Goal: Task Accomplishment & Management: Manage account settings

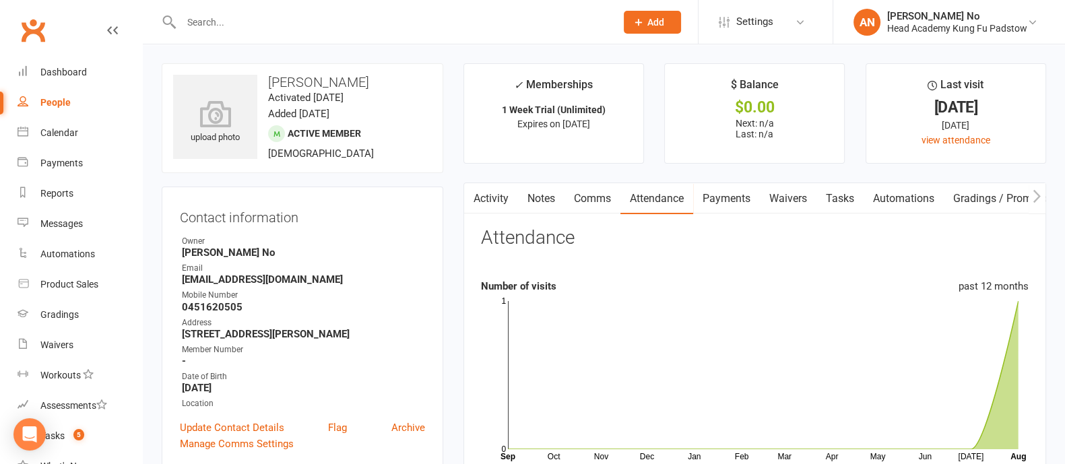
click at [500, 195] on link "Activity" at bounding box center [491, 198] width 54 height 31
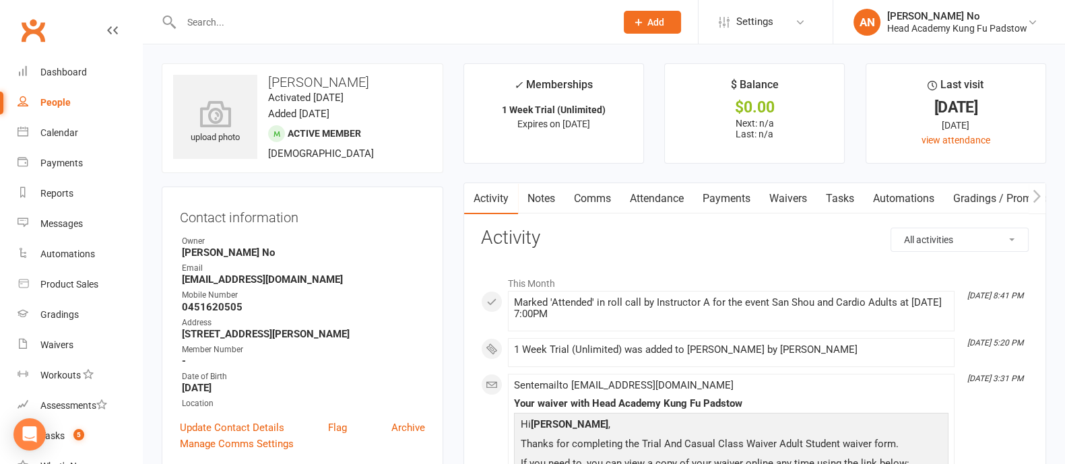
click at [676, 199] on link "Attendance" at bounding box center [656, 198] width 73 height 31
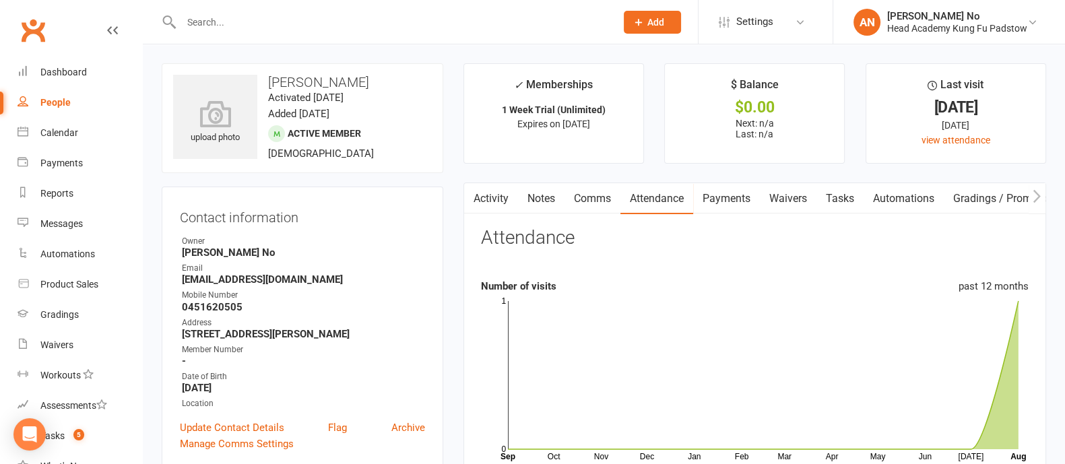
scroll to position [406, 0]
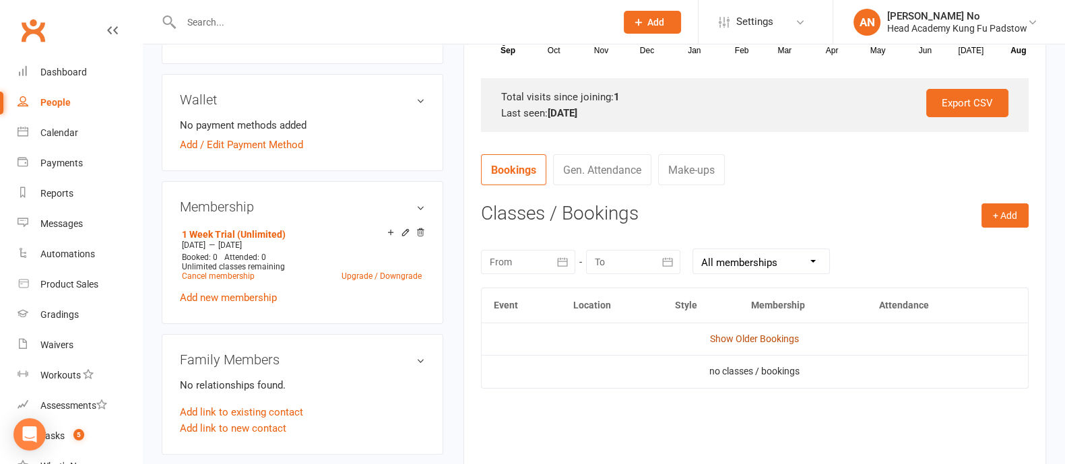
click at [752, 335] on link "Show Older Bookings" at bounding box center [754, 338] width 89 height 11
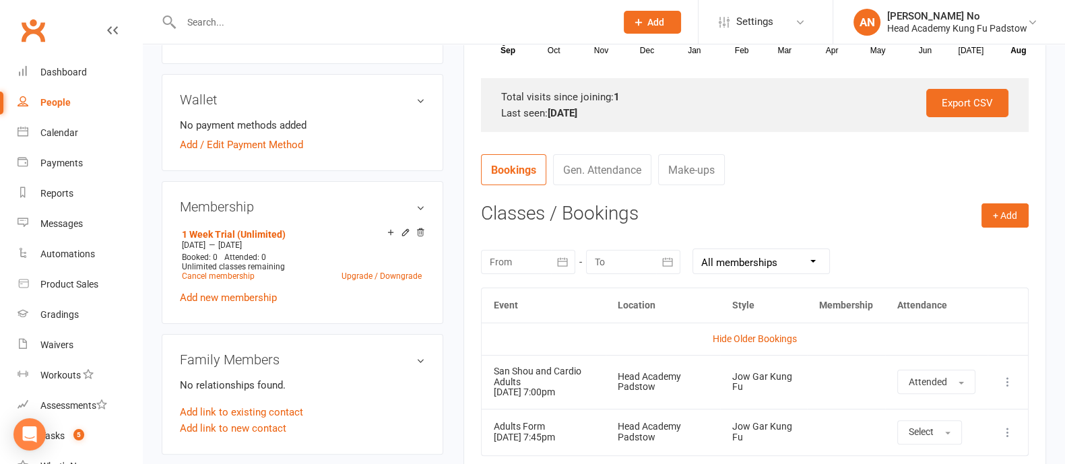
click at [214, 22] on input "text" at bounding box center [391, 22] width 429 height 19
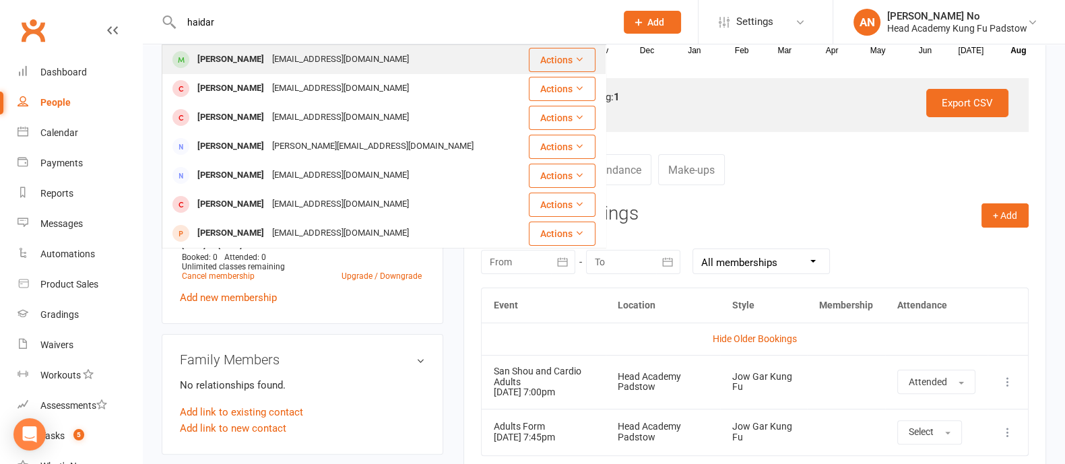
type input "haidar"
click at [226, 57] on div "Haidar Ghazi" at bounding box center [230, 60] width 75 height 20
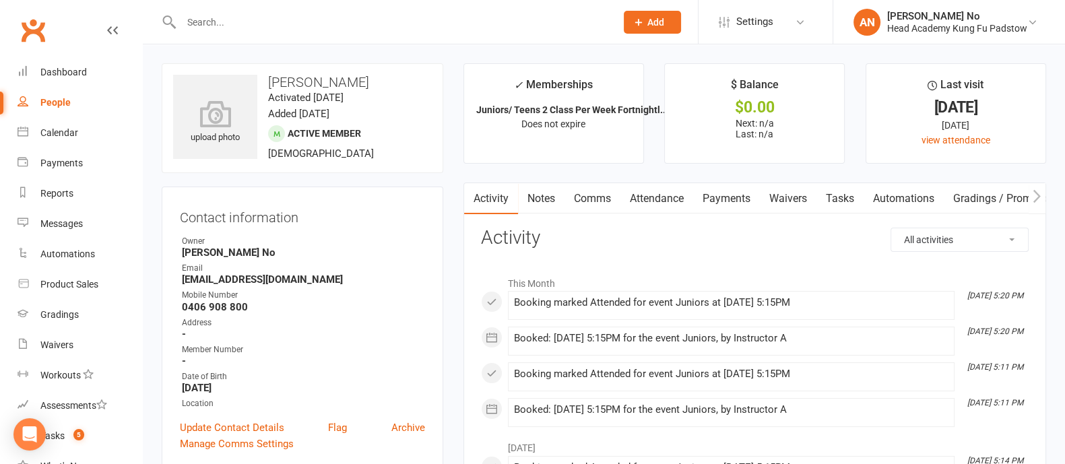
click at [666, 195] on link "Attendance" at bounding box center [656, 198] width 73 height 31
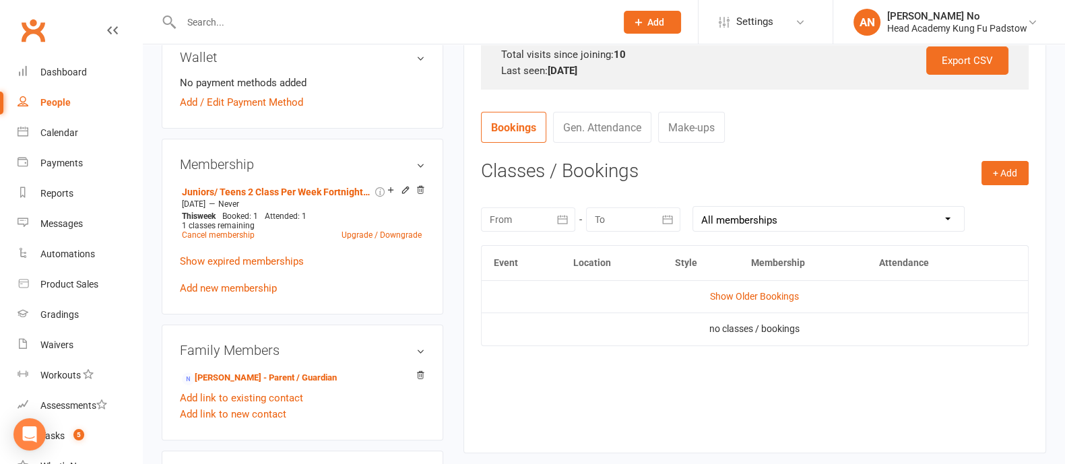
scroll to position [469, 0]
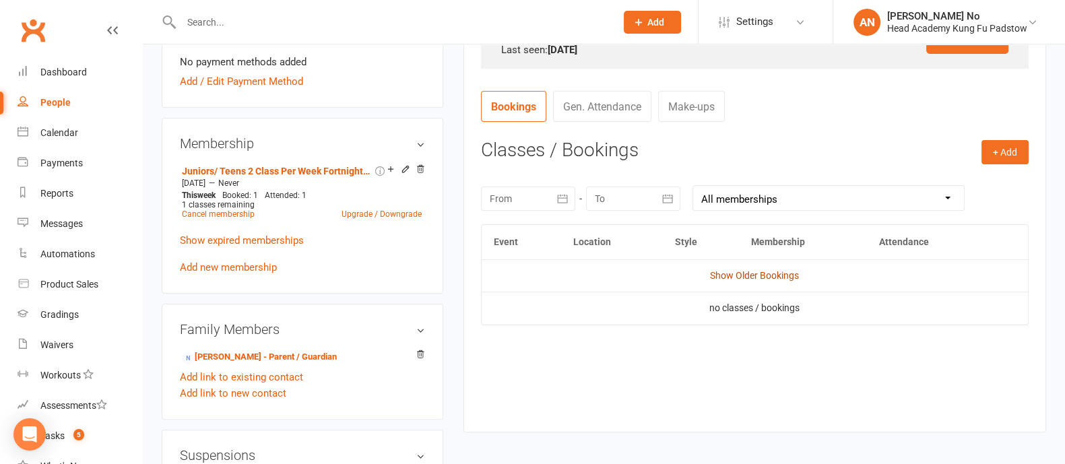
click at [751, 276] on link "Show Older Bookings" at bounding box center [754, 275] width 89 height 11
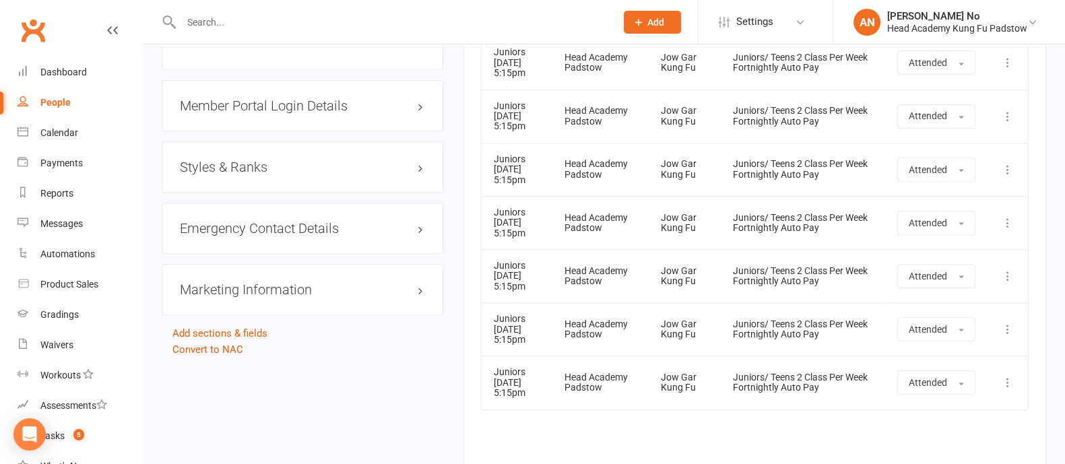
scroll to position [1041, 0]
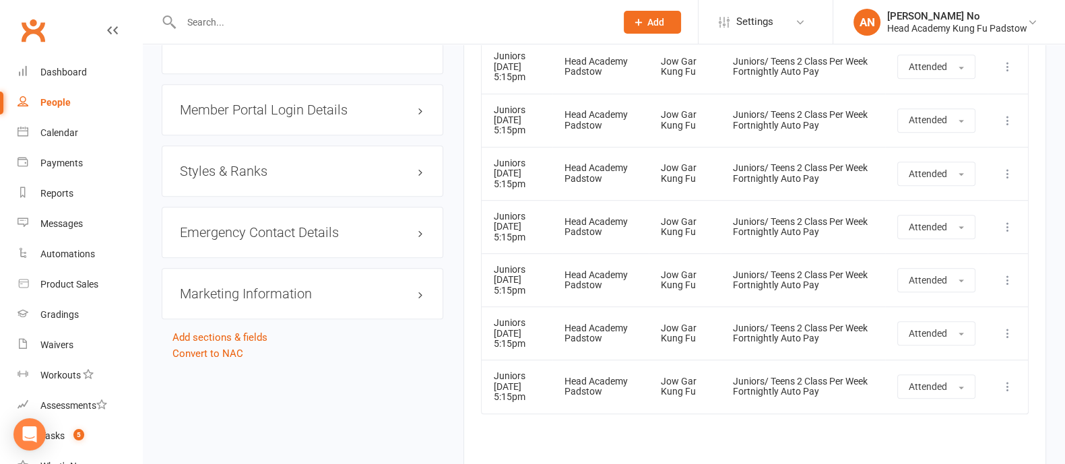
click at [250, 22] on input "text" at bounding box center [391, 22] width 429 height 19
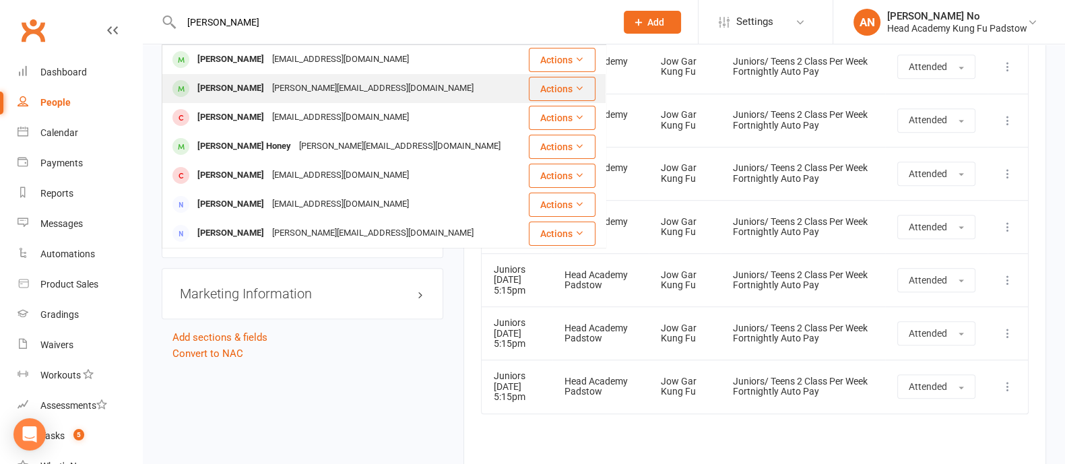
type input "samuel"
click at [247, 96] on div "Samuel Pasquale" at bounding box center [230, 89] width 75 height 20
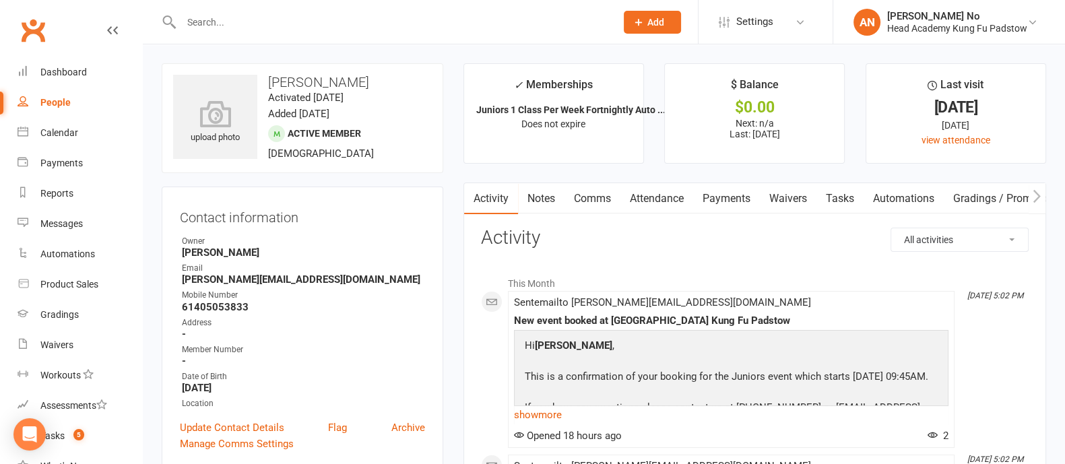
click at [220, 18] on input "text" at bounding box center [391, 22] width 429 height 19
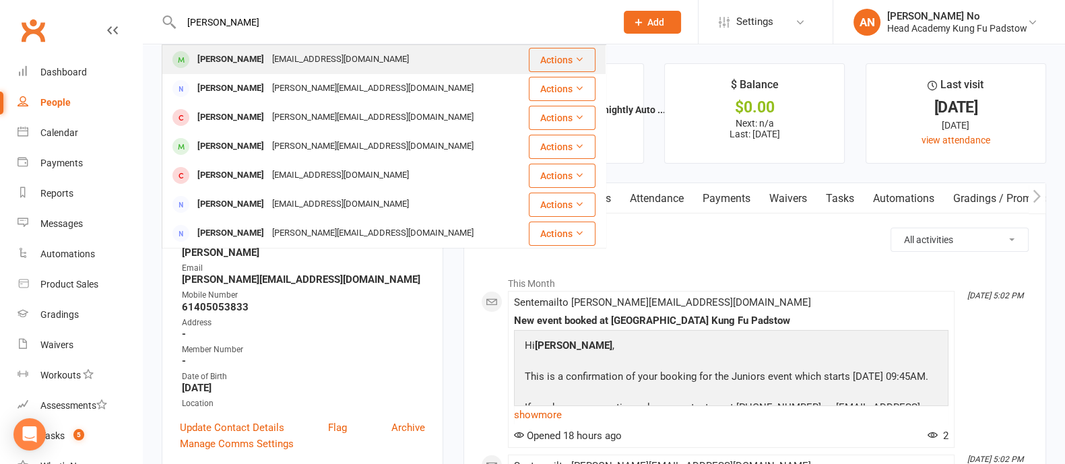
type input "jesse"
click at [230, 58] on div "Jesse Laturiuw" at bounding box center [230, 60] width 75 height 20
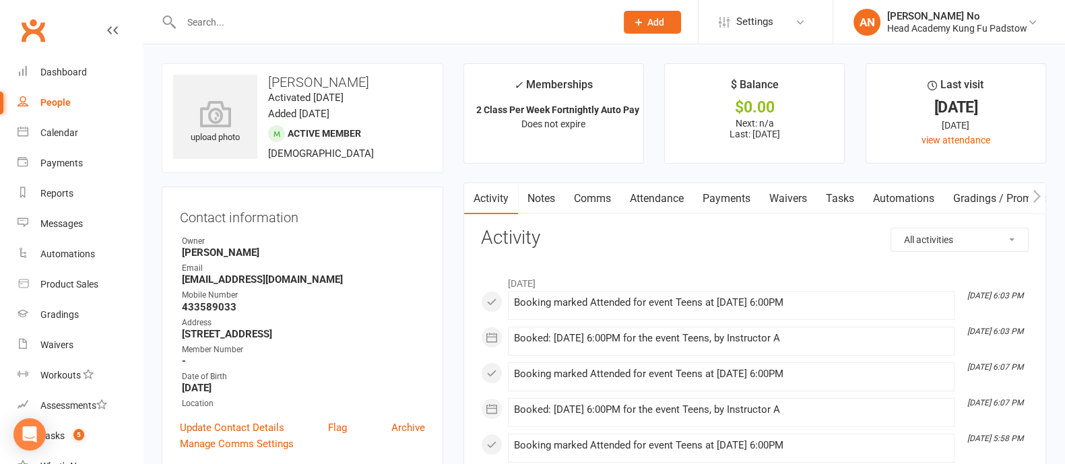
click at [656, 198] on link "Attendance" at bounding box center [656, 198] width 73 height 31
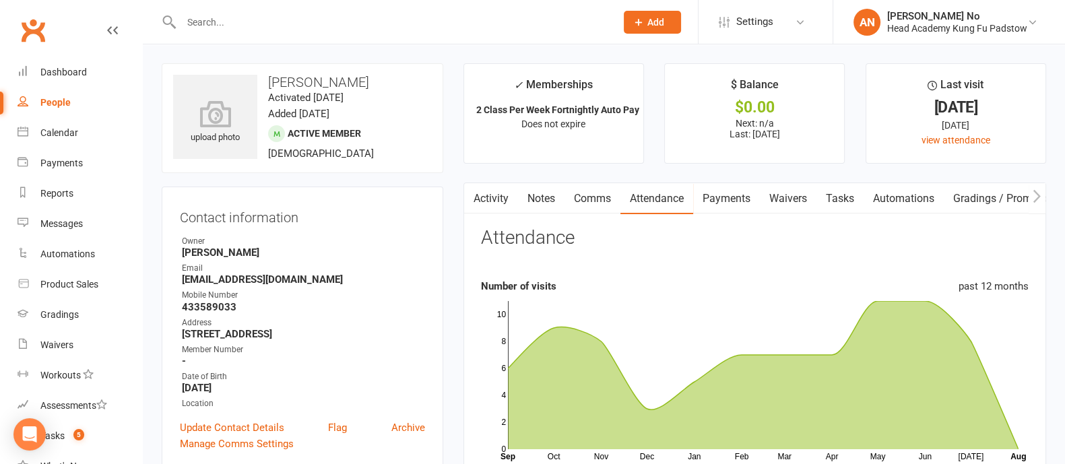
scroll to position [406, 0]
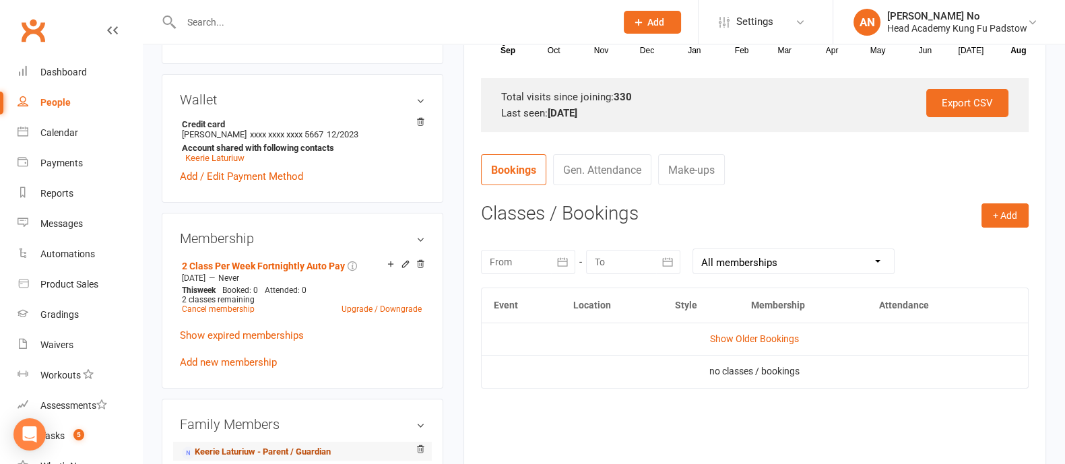
click at [229, 452] on link "Keerie Laturiuw - Parent / Guardian" at bounding box center [256, 452] width 149 height 14
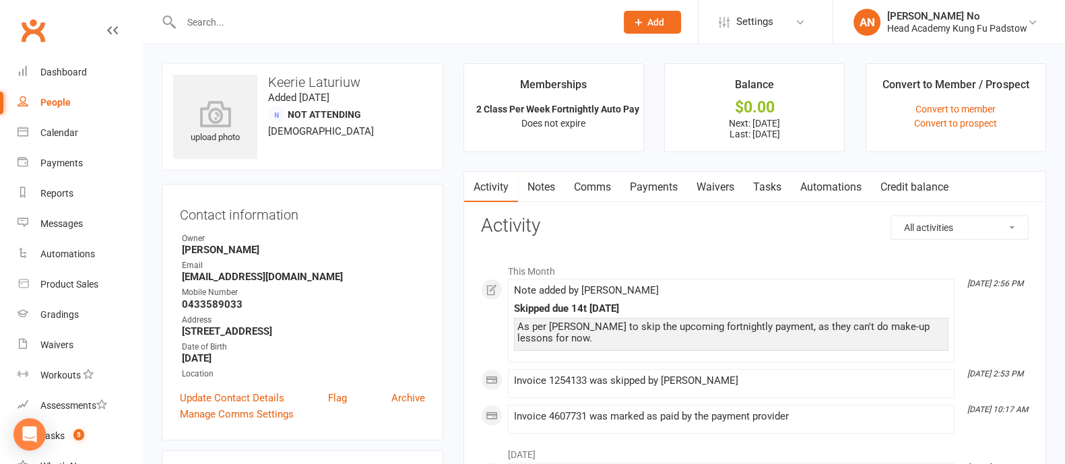
click at [667, 186] on link "Payments" at bounding box center [653, 187] width 67 height 31
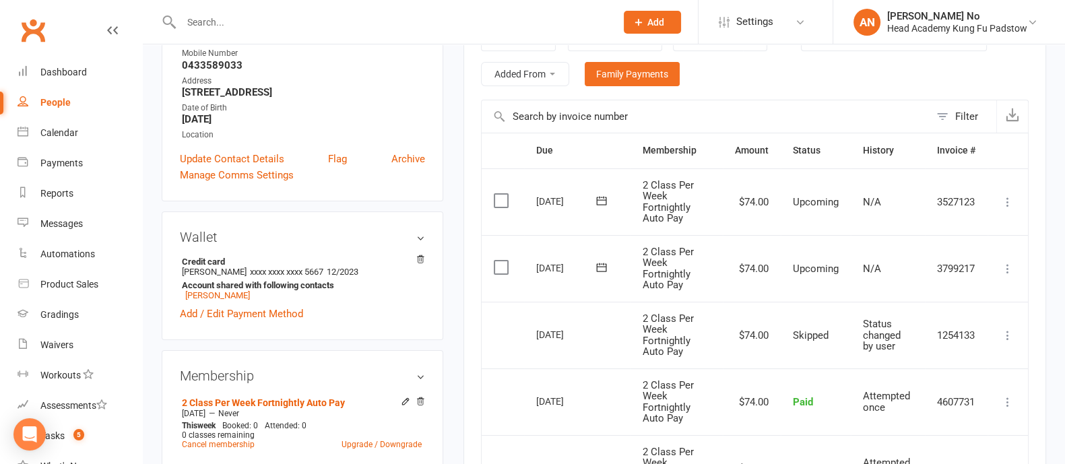
scroll to position [254, 0]
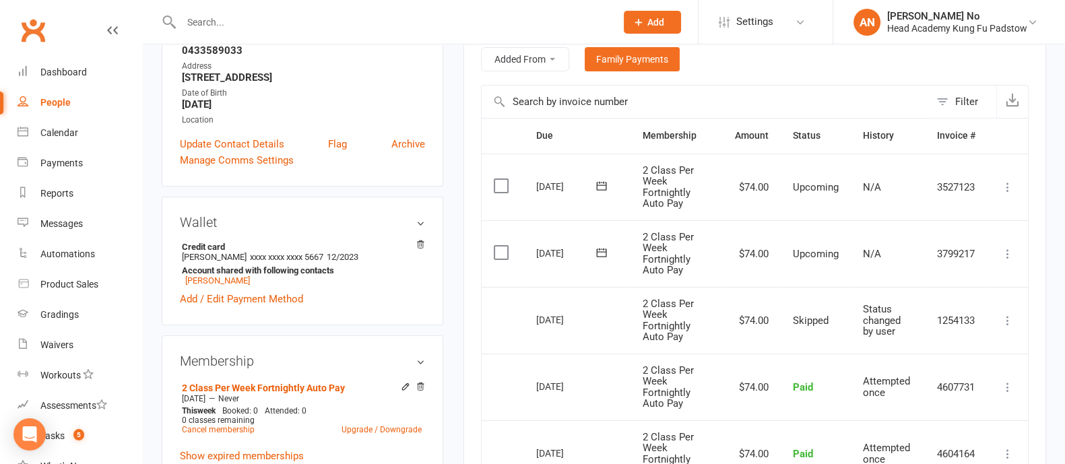
click at [251, 22] on input "text" at bounding box center [391, 22] width 429 height 19
paste input "[PERSON_NAME]"
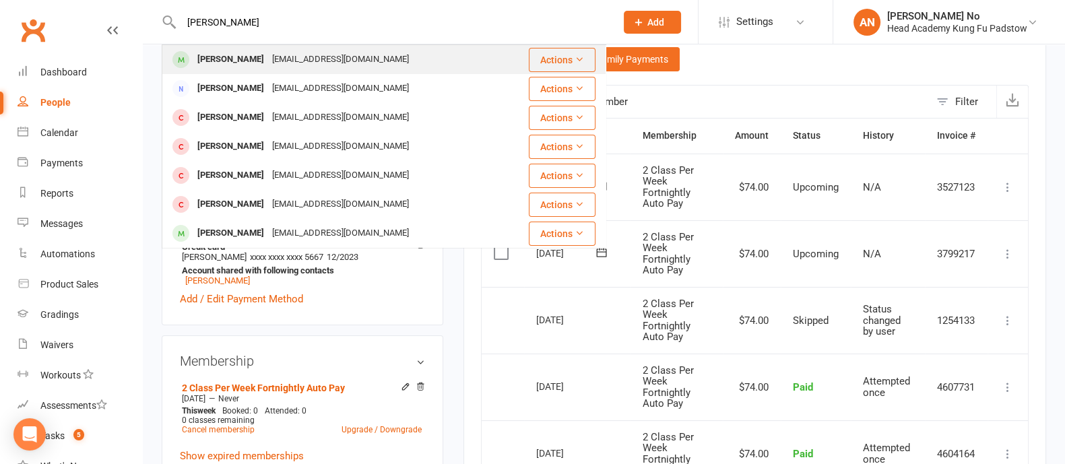
type input "[PERSON_NAME]"
click at [247, 52] on div "[PERSON_NAME]" at bounding box center [230, 60] width 75 height 20
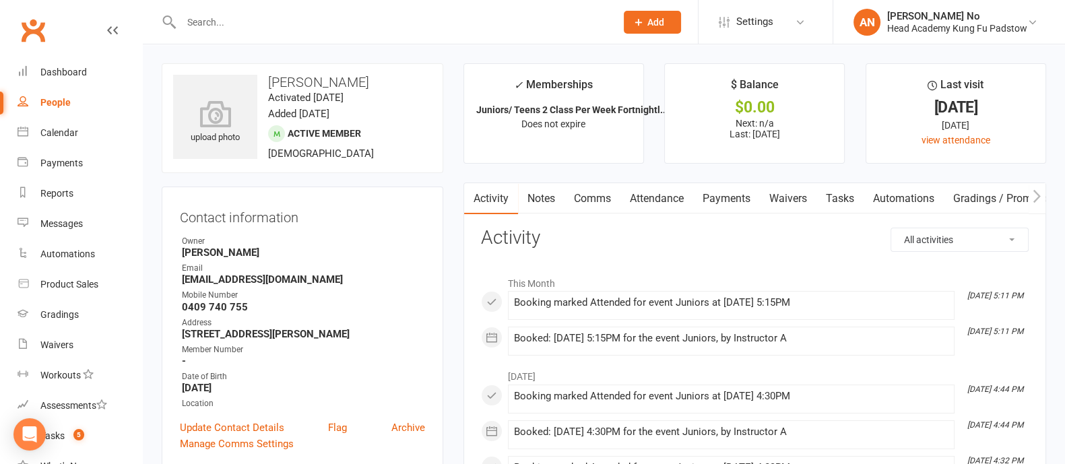
scroll to position [406, 0]
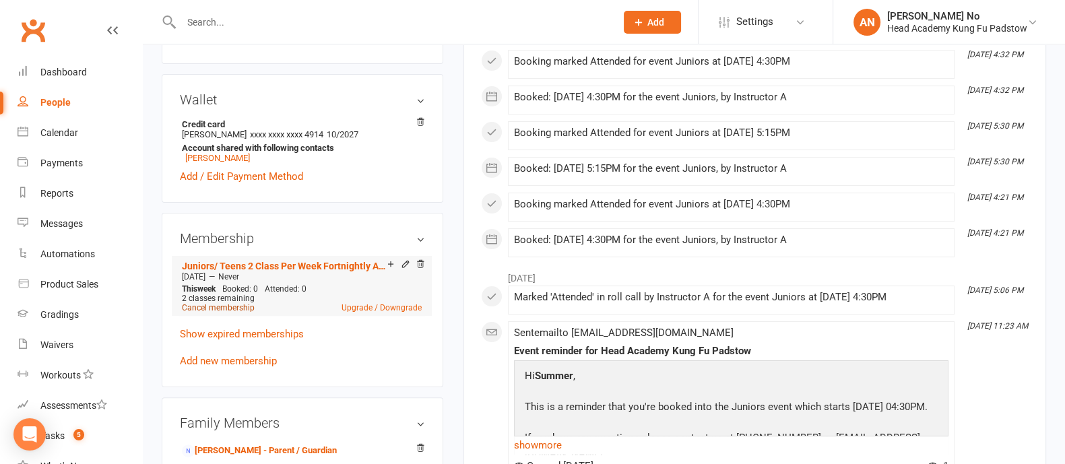
click at [218, 308] on link "Cancel membership" at bounding box center [218, 307] width 73 height 9
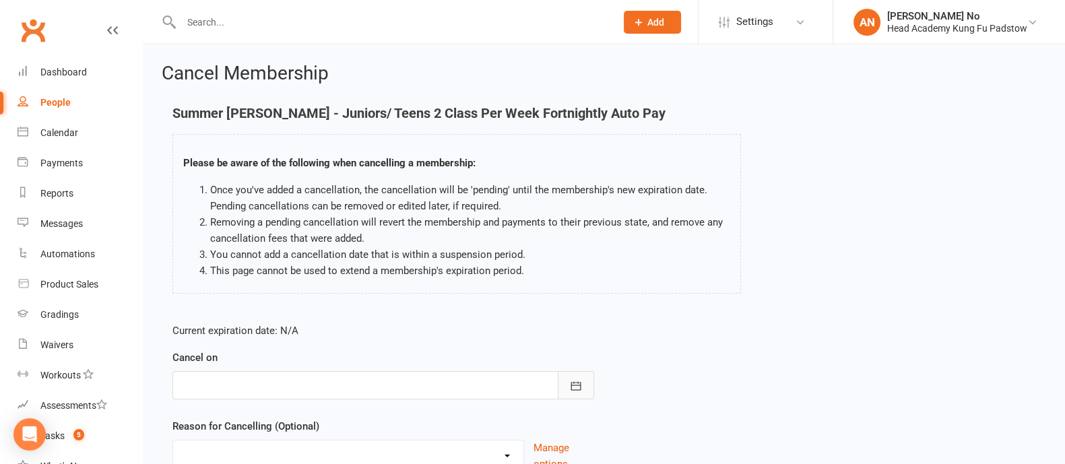
click at [577, 379] on icon "button" at bounding box center [575, 385] width 13 height 13
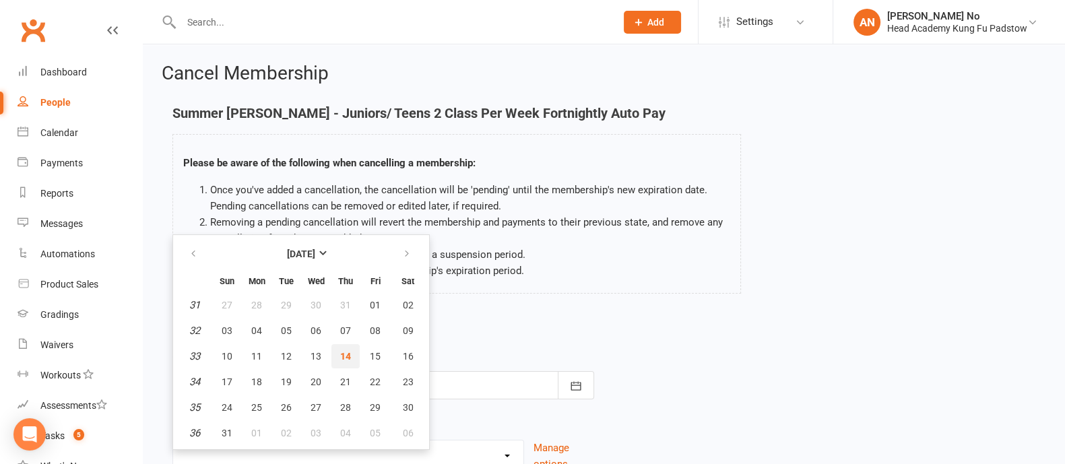
click at [345, 351] on span "14" at bounding box center [345, 356] width 11 height 11
type input "14 Aug 2025"
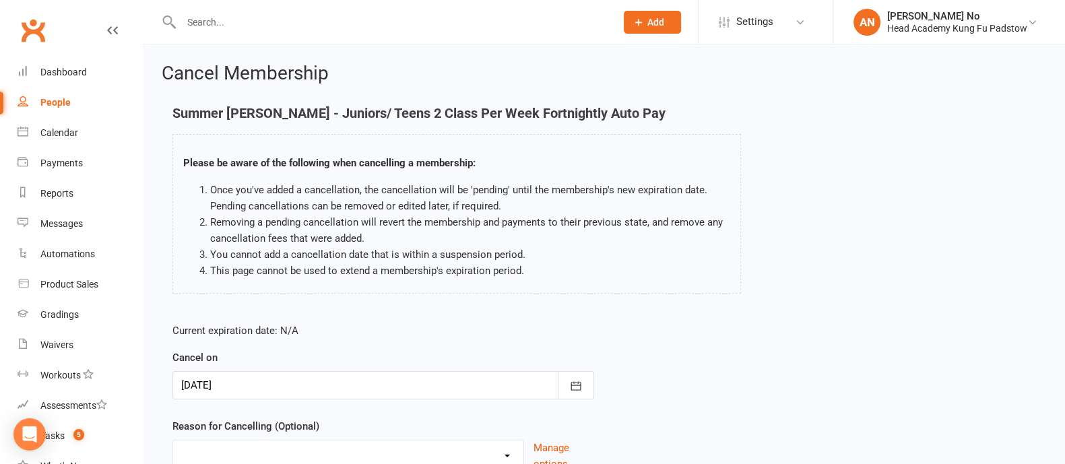
scroll to position [117, 0]
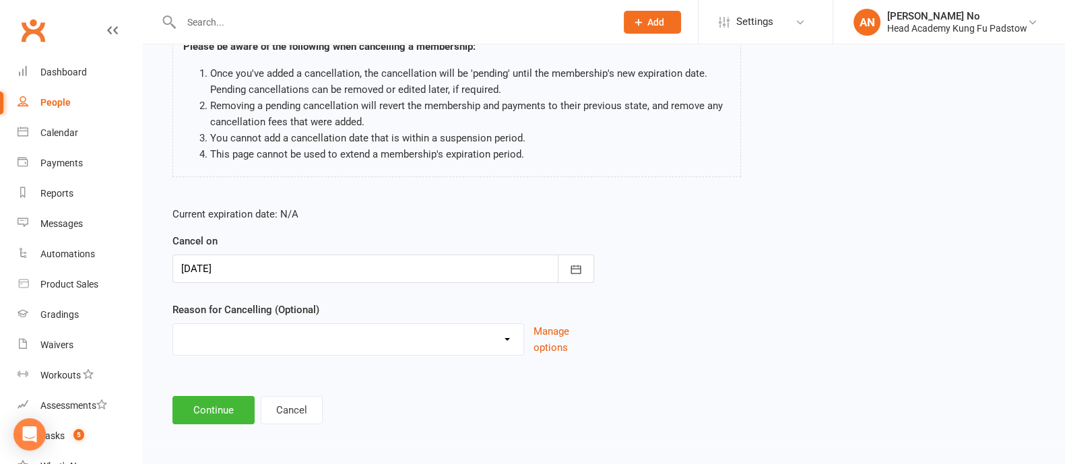
drag, startPoint x: 290, startPoint y: 348, endPoint x: 314, endPoint y: 344, distance: 24.5
click at [290, 348] on select "Holiday Injury Other reason" at bounding box center [348, 337] width 350 height 27
select select "2"
click at [173, 324] on select "Holiday Injury Other reason" at bounding box center [348, 337] width 350 height 27
click at [236, 407] on input at bounding box center [383, 410] width 422 height 28
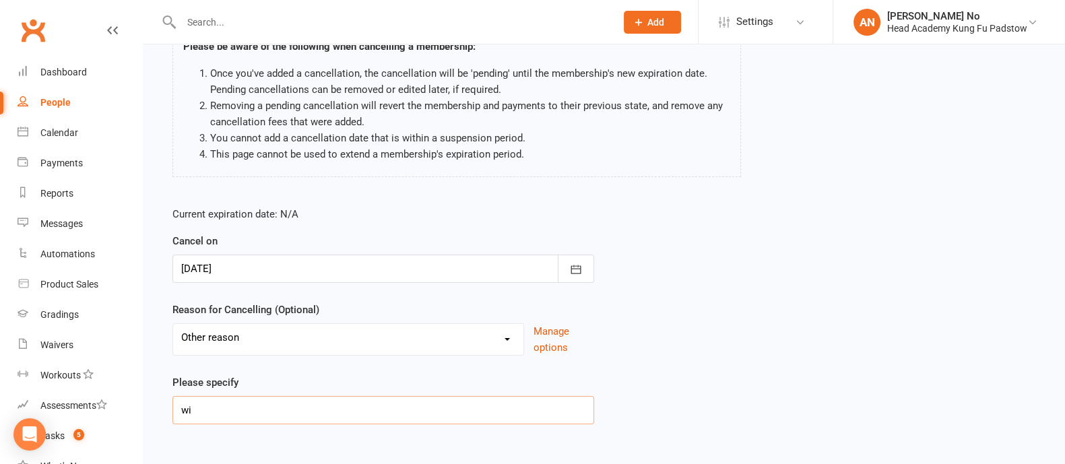
type input "w"
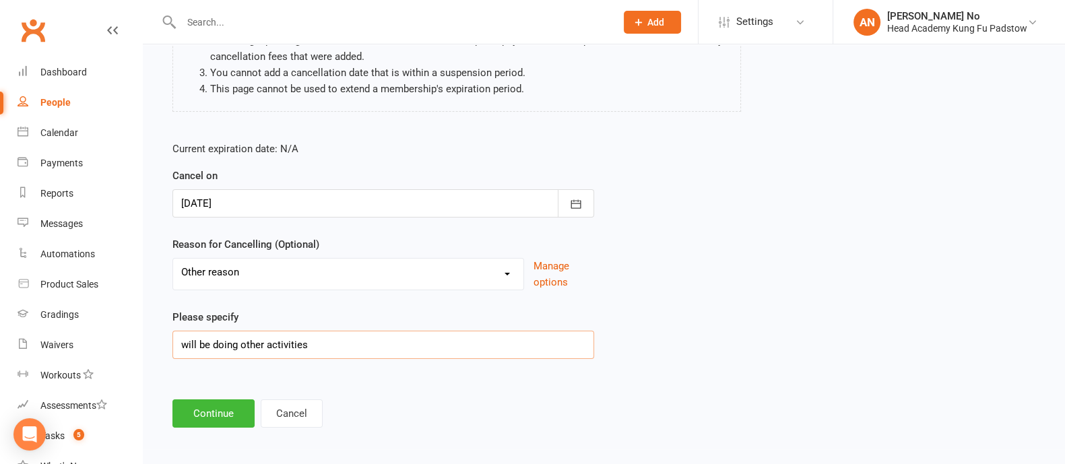
scroll to position [185, 0]
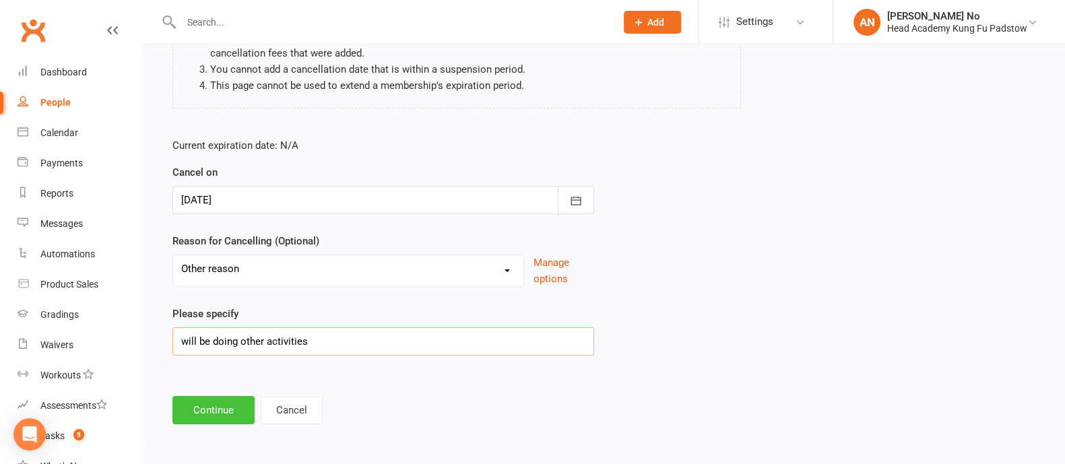
type input "will be doing other activities"
click at [217, 410] on button "Continue" at bounding box center [213, 410] width 82 height 28
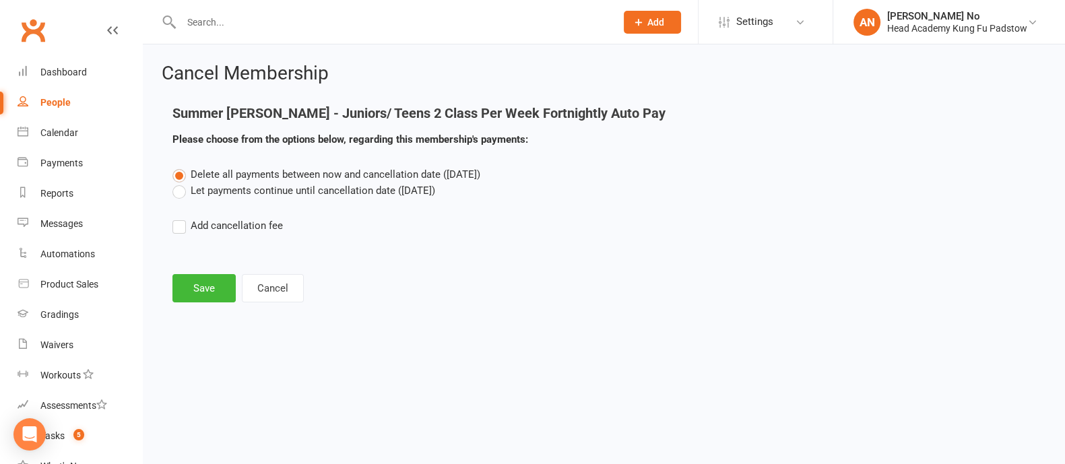
scroll to position [0, 0]
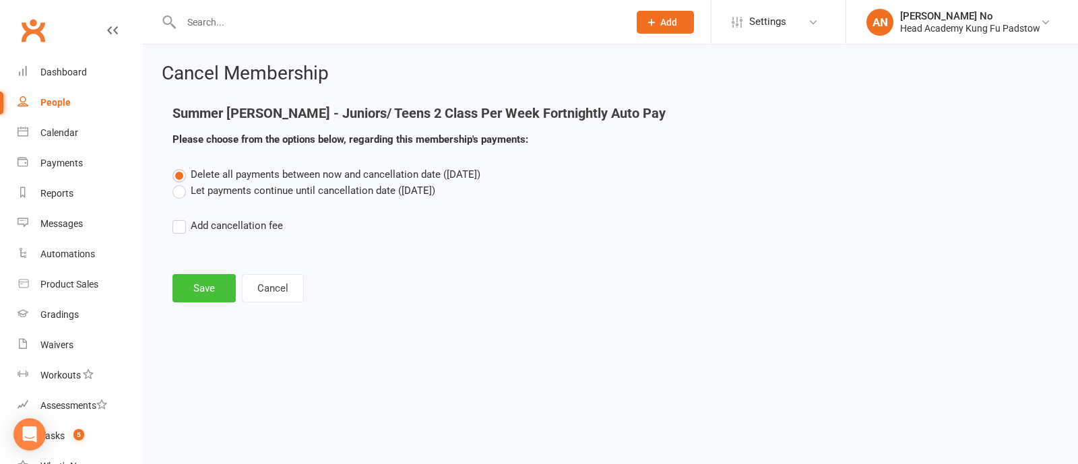
click at [211, 294] on button "Save" at bounding box center [203, 288] width 63 height 28
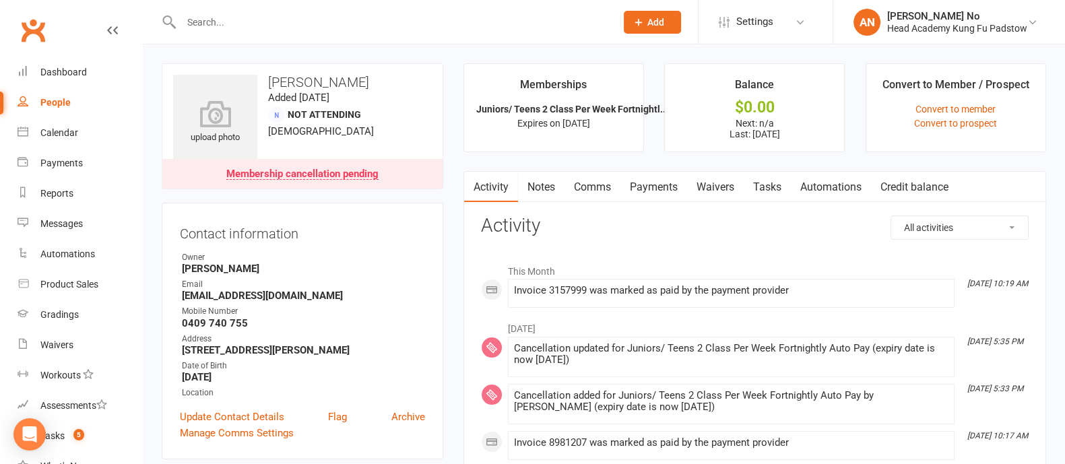
click at [241, 20] on input "text" at bounding box center [391, 22] width 429 height 19
click at [246, 22] on input "text" at bounding box center [391, 22] width 429 height 19
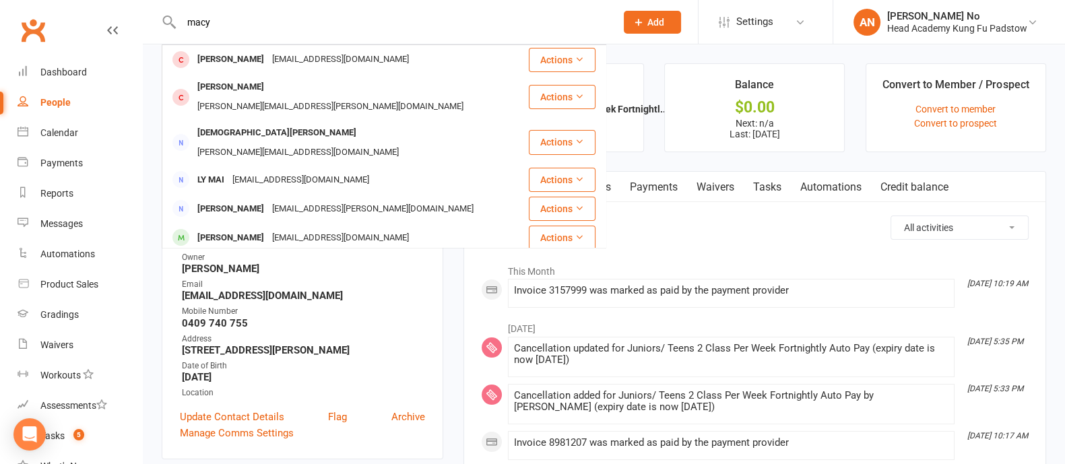
type input "macy"
click at [60, 160] on div "Payments" at bounding box center [61, 163] width 42 height 11
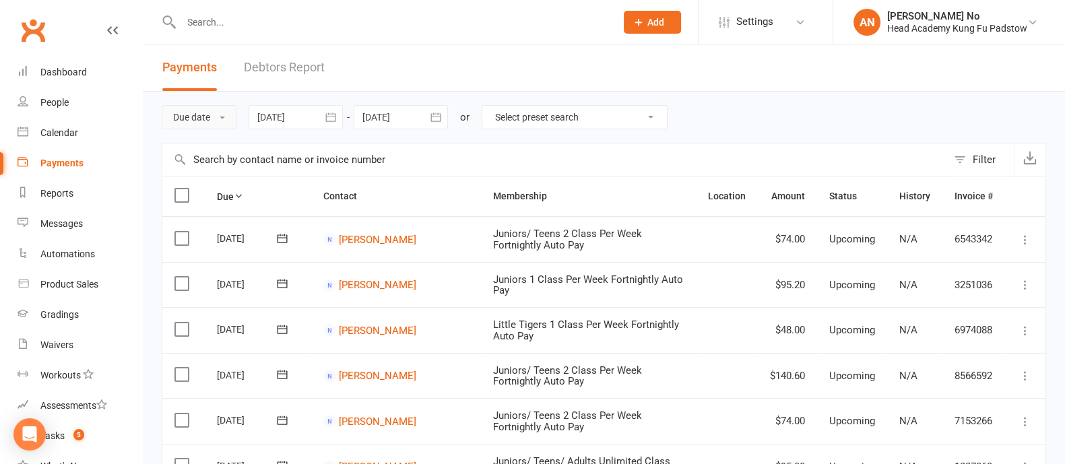
click at [219, 116] on button "Due date" at bounding box center [199, 117] width 75 height 24
click at [203, 199] on link "Date failed" at bounding box center [228, 201] width 133 height 27
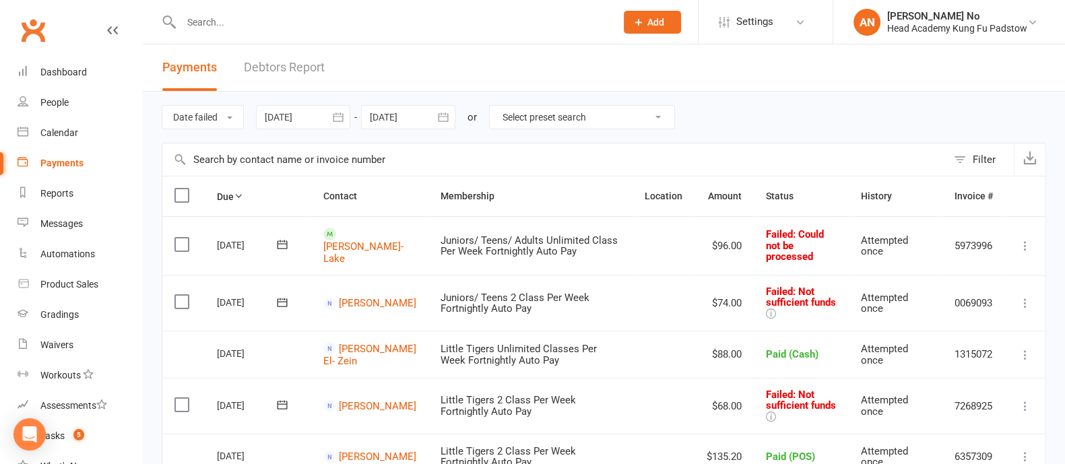
click at [323, 118] on div at bounding box center [303, 117] width 94 height 24
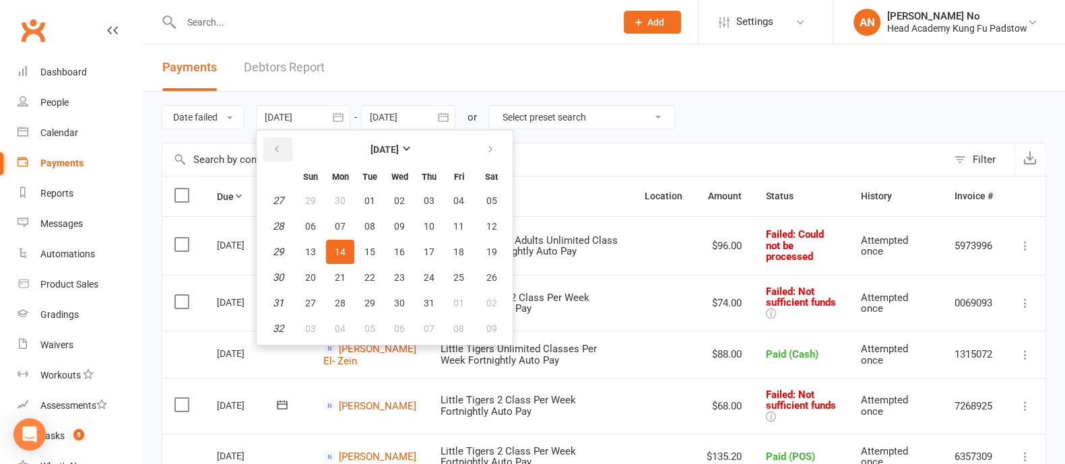
click at [273, 143] on button "button" at bounding box center [277, 149] width 29 height 24
click at [274, 142] on button "button" at bounding box center [277, 149] width 29 height 24
click at [365, 201] on span "01" at bounding box center [369, 200] width 11 height 11
type input "[DATE]"
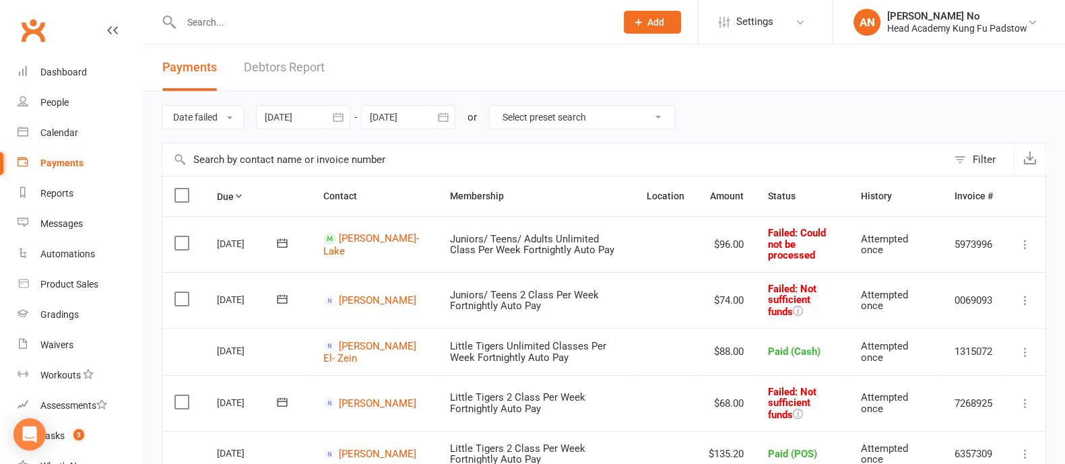
click at [243, 10] on div at bounding box center [384, 22] width 445 height 44
click at [240, 20] on input "text" at bounding box center [391, 22] width 429 height 19
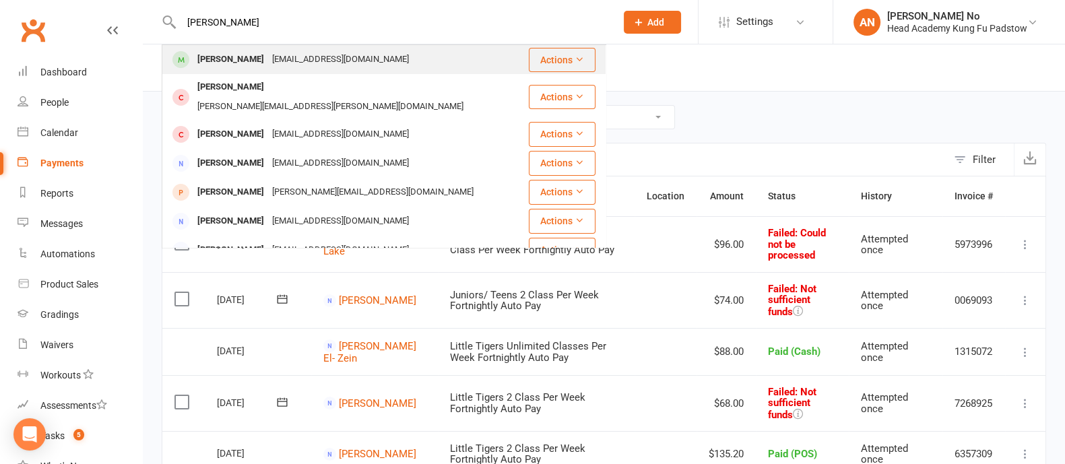
type input "[PERSON_NAME]"
click at [240, 58] on div "[PERSON_NAME]" at bounding box center [230, 60] width 75 height 20
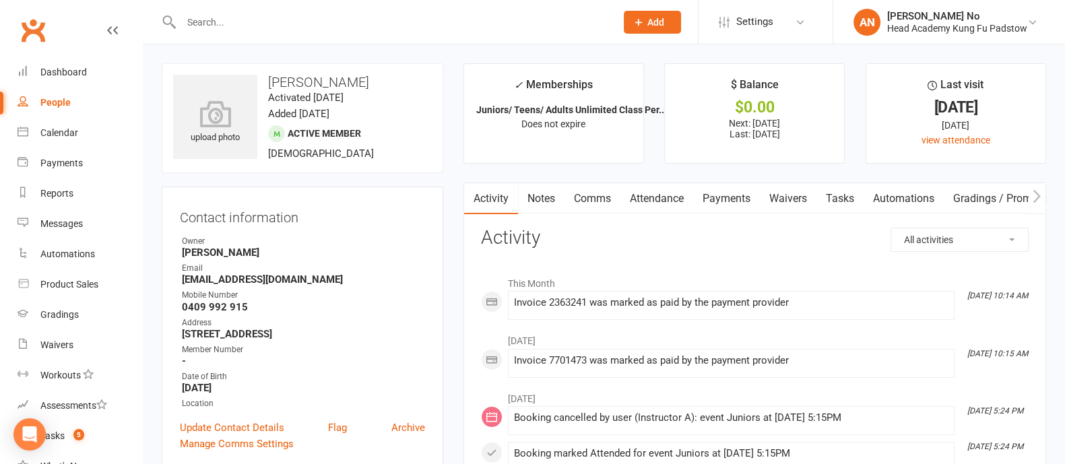
click at [712, 198] on link "Payments" at bounding box center [726, 198] width 67 height 31
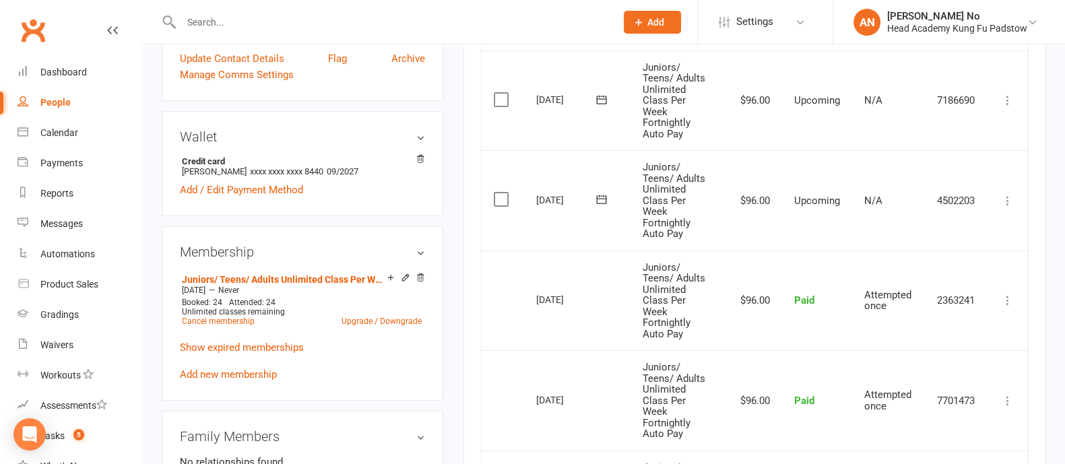
scroll to position [365, 0]
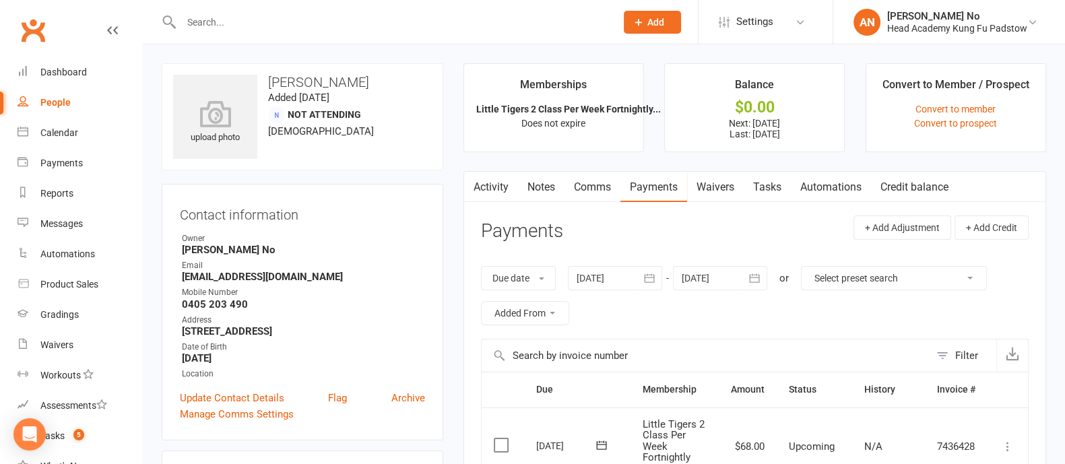
scroll to position [406, 0]
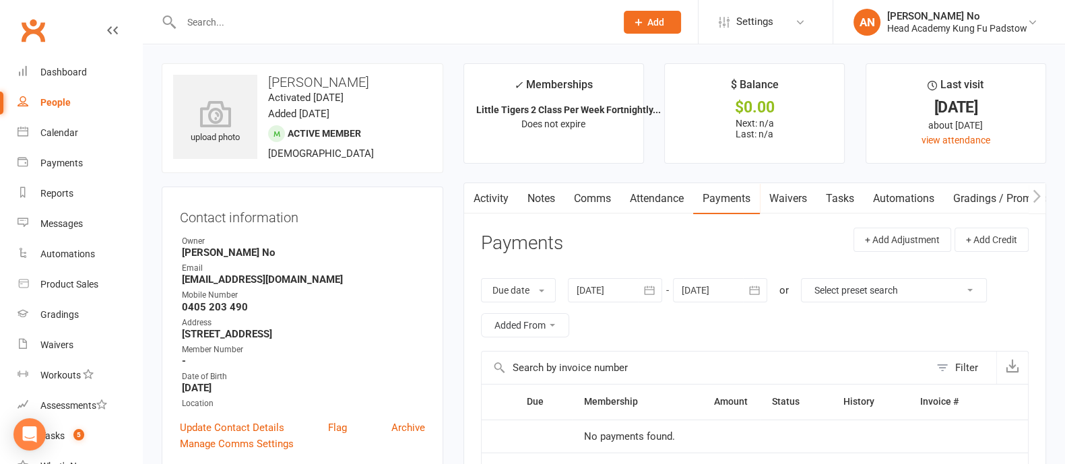
click at [661, 199] on link "Attendance" at bounding box center [656, 198] width 73 height 31
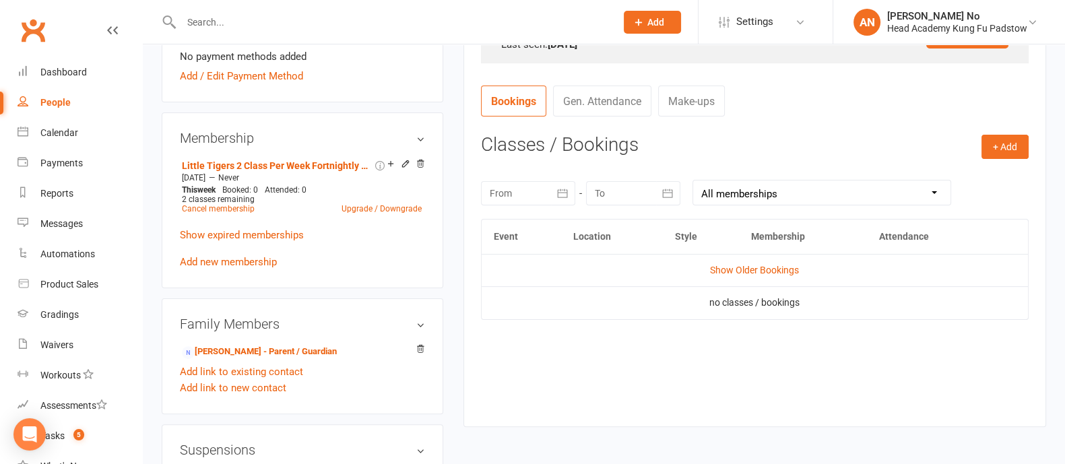
scroll to position [507, 0]
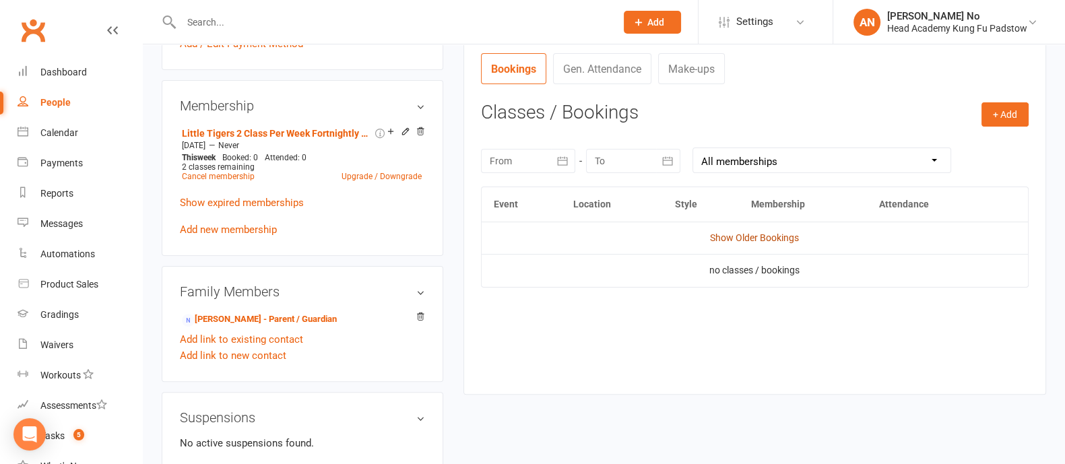
click at [773, 240] on link "Show Older Bookings" at bounding box center [754, 237] width 89 height 11
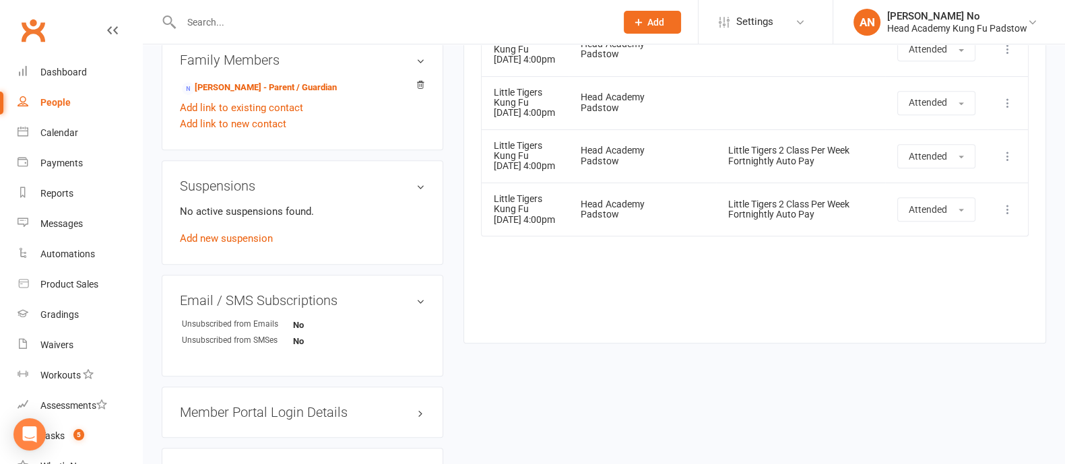
scroll to position [743, 0]
